Goal: Navigation & Orientation: Find specific page/section

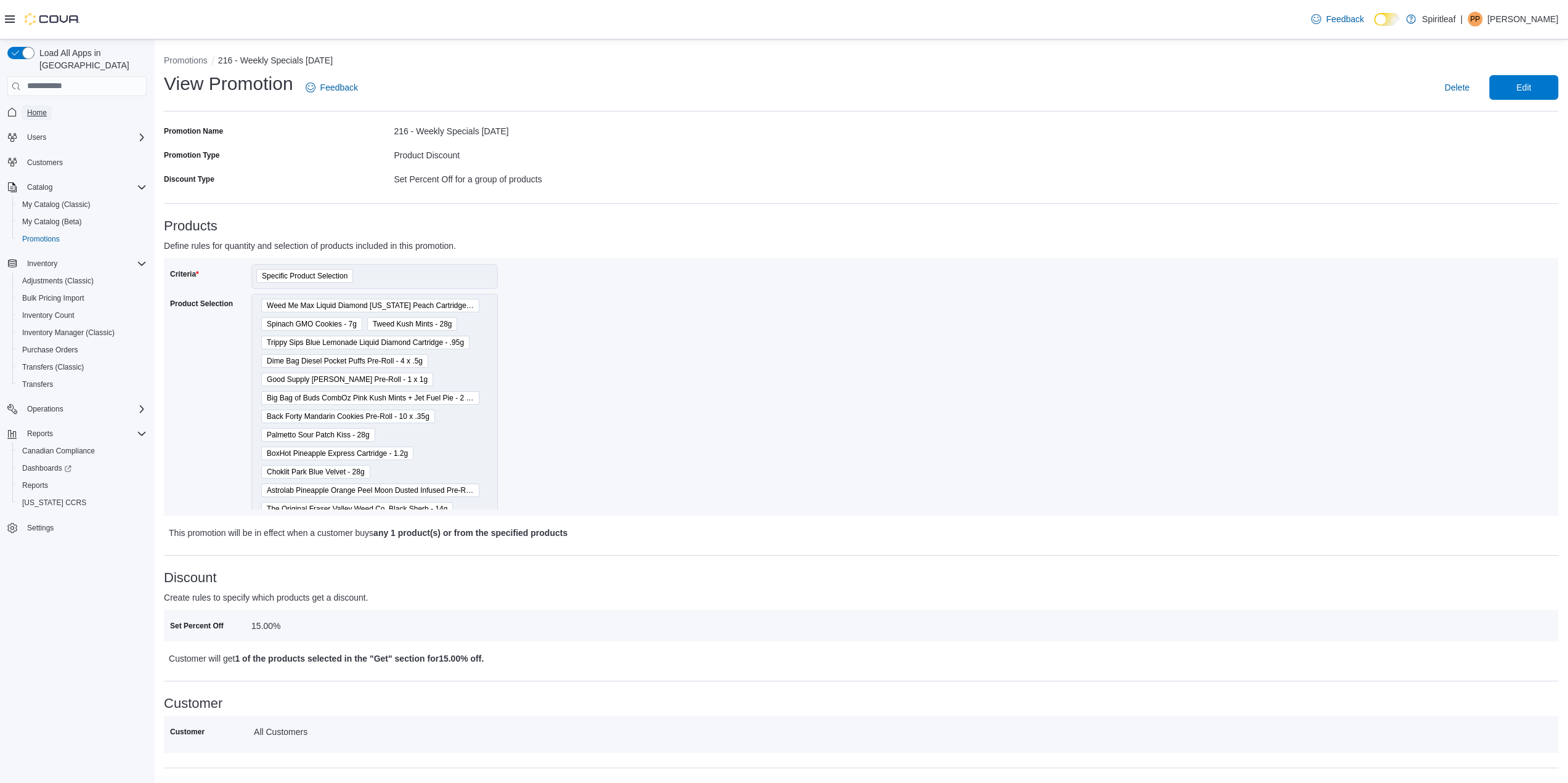
click at [50, 105] on link "Home" at bounding box center [37, 113] width 29 height 15
